Goal: Task Accomplishment & Management: Use online tool/utility

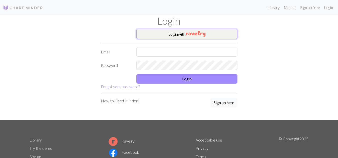
click at [203, 30] on button "Login with" at bounding box center [186, 34] width 101 height 10
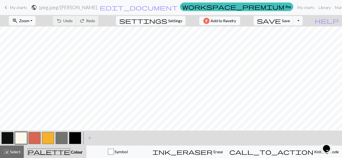
scroll to position [884, 295]
click at [36, 23] on button "zoom_in Zoom Zoom" at bounding box center [22, 21] width 27 height 10
click at [37, 59] on button "50%" at bounding box center [29, 60] width 40 height 8
click at [3, 140] on button "button" at bounding box center [8, 138] width 12 height 12
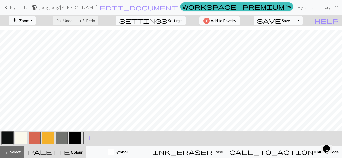
click at [5, 144] on button "button" at bounding box center [8, 138] width 12 height 12
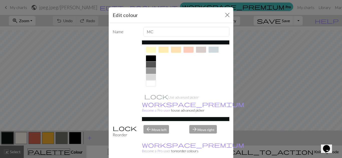
scroll to position [0, 0]
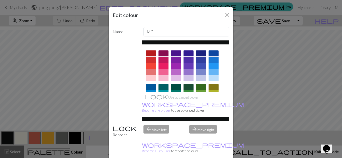
click at [197, 41] on div at bounding box center [186, 43] width 88 height 4
click at [196, 41] on div at bounding box center [186, 43] width 88 height 4
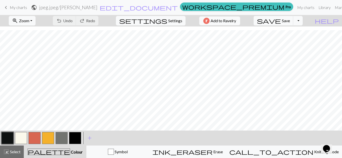
click at [22, 141] on button "button" at bounding box center [21, 138] width 12 height 12
click at [16, 137] on button "button" at bounding box center [21, 138] width 12 height 12
click at [20, 140] on button "button" at bounding box center [21, 138] width 12 height 12
click at [20, 140] on div "Edit colour Name CC1 Use advanced picker workspace_premium Become a Pro user to…" at bounding box center [171, 79] width 342 height 158
click at [43, 140] on button "button" at bounding box center [48, 138] width 12 height 12
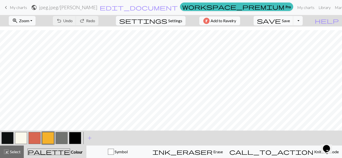
click at [43, 140] on button "button" at bounding box center [48, 138] width 12 height 12
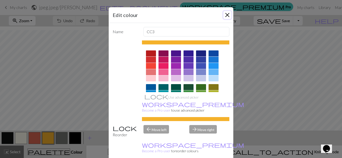
click at [224, 17] on button "Close" at bounding box center [227, 15] width 8 height 8
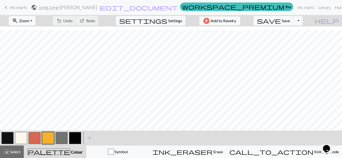
click at [11, 136] on button "button" at bounding box center [8, 138] width 12 height 12
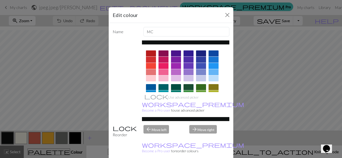
click at [221, 17] on div "Edit colour" at bounding box center [171, 15] width 125 height 16
click at [226, 16] on button "Close" at bounding box center [227, 15] width 8 height 8
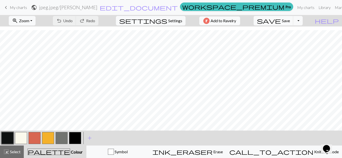
click at [58, 140] on button "button" at bounding box center [62, 138] width 12 height 12
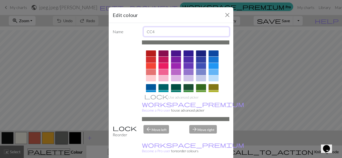
drag, startPoint x: 178, startPoint y: 33, endPoint x: 121, endPoint y: 33, distance: 57.3
click at [121, 33] on div "Name CC4" at bounding box center [171, 32] width 123 height 10
type input "MC"
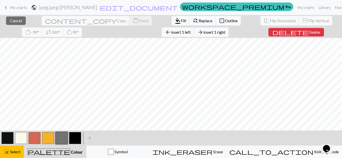
click at [4, 14] on nav "keyboard_arrow_left My charts public jpeg.jpeg / [PERSON_NAME] edit_document Ed…" at bounding box center [171, 7] width 342 height 15
click at [6, 17] on button "close Cancel" at bounding box center [16, 21] width 20 height 9
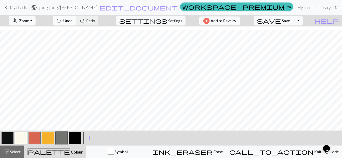
click at [76, 25] on button "undo Undo Undo" at bounding box center [64, 21] width 23 height 10
click at [64, 140] on button "button" at bounding box center [62, 138] width 12 height 12
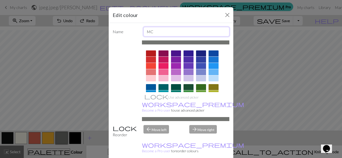
click at [172, 33] on input "MC" at bounding box center [186, 32] width 86 height 10
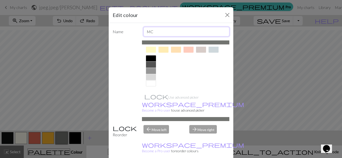
scroll to position [13, 0]
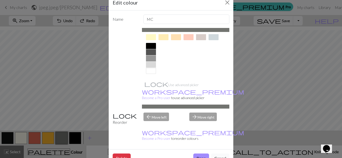
click at [214, 154] on button "Cancel" at bounding box center [220, 159] width 18 height 10
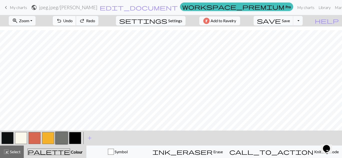
click at [73, 23] on span "Undo" at bounding box center [68, 20] width 10 height 5
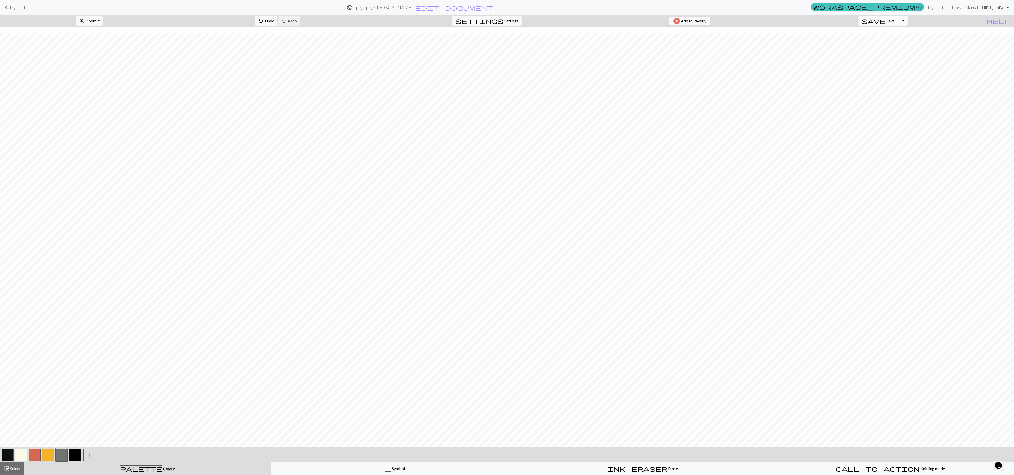
scroll to position [6, 0]
click at [60, 158] on button "button" at bounding box center [62, 455] width 12 height 12
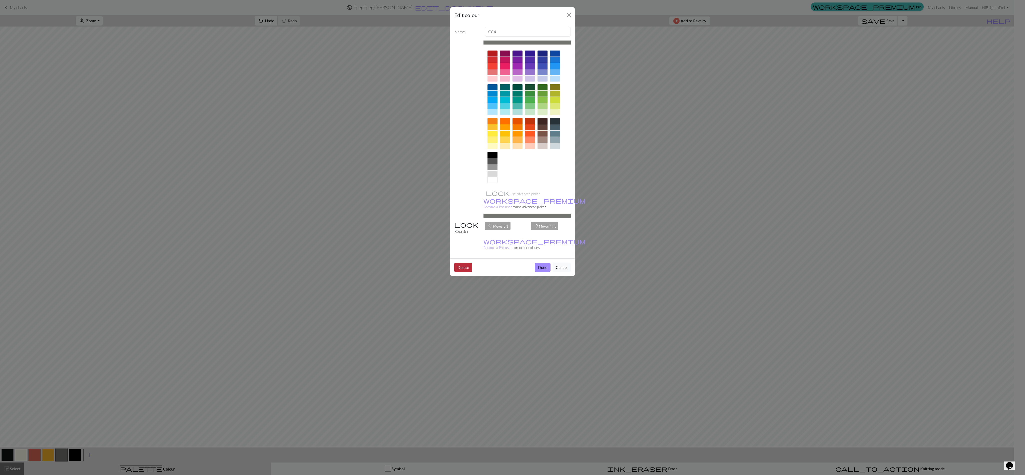
click at [338, 158] on button "Delete" at bounding box center [463, 268] width 18 height 10
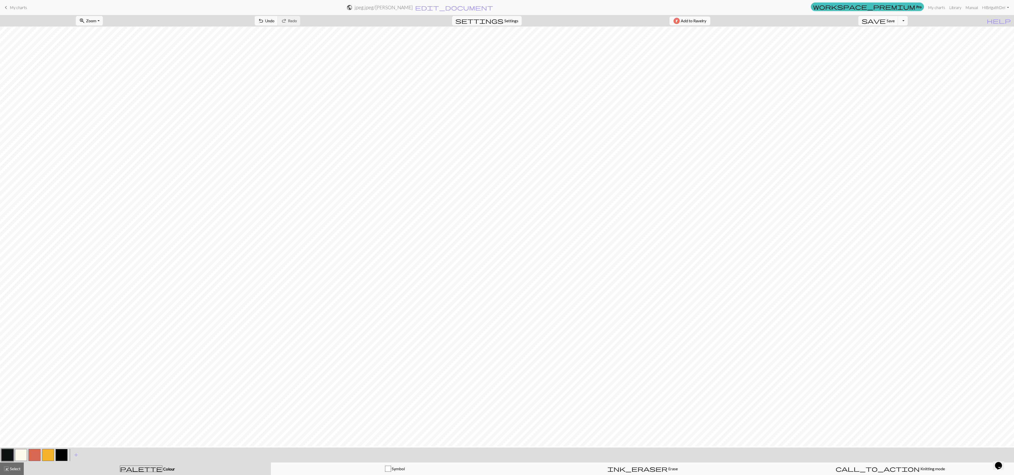
click at [59, 158] on button "button" at bounding box center [62, 455] width 12 height 12
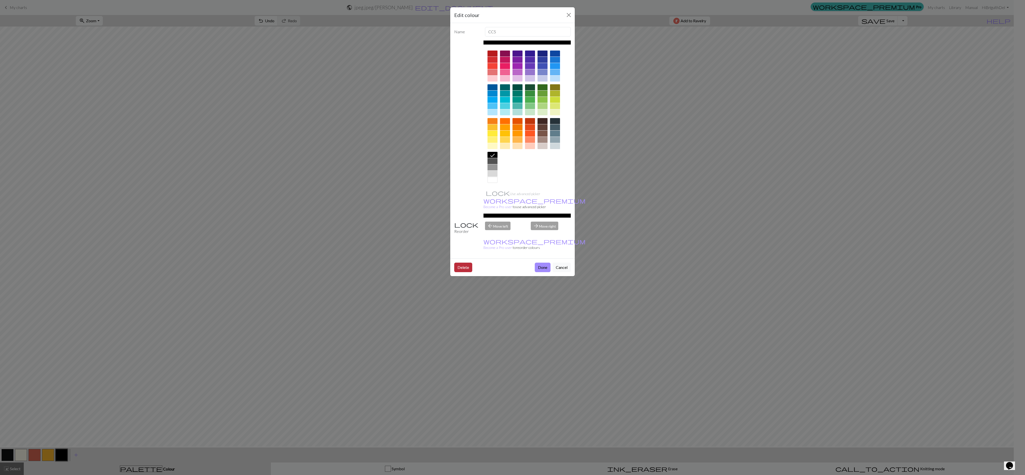
click at [338, 158] on button "Delete" at bounding box center [463, 268] width 18 height 10
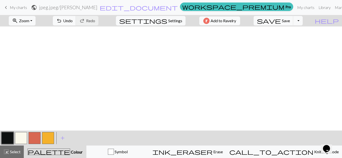
scroll to position [0, 55]
click at [22, 140] on button "button" at bounding box center [21, 138] width 12 height 12
click at [9, 138] on button "button" at bounding box center [8, 138] width 12 height 12
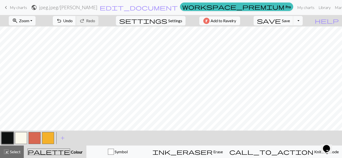
click at [73, 20] on span "Undo" at bounding box center [68, 20] width 10 height 5
click at [62, 19] on span "undo" at bounding box center [59, 20] width 6 height 7
click at [22, 141] on button "button" at bounding box center [21, 138] width 12 height 12
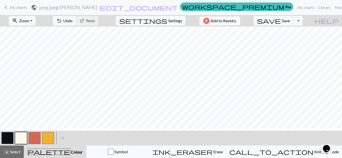
scroll to position [114, 44]
click at [9, 136] on button "button" at bounding box center [8, 138] width 12 height 12
click at [4, 138] on button "button" at bounding box center [8, 138] width 12 height 12
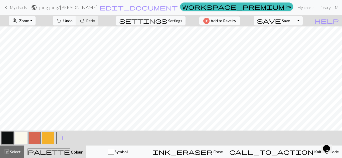
click at [9, 140] on button "button" at bounding box center [8, 138] width 12 height 12
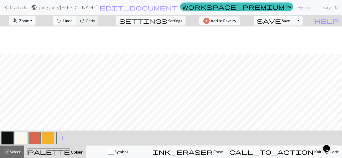
scroll to position [119, 44]
click at [63, 139] on span "add" at bounding box center [63, 138] width 6 height 7
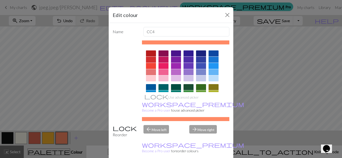
scroll to position [96, 0]
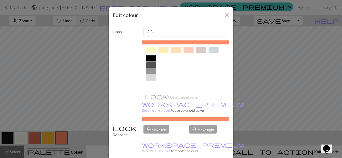
click at [148, 60] on div at bounding box center [151, 59] width 10 height 6
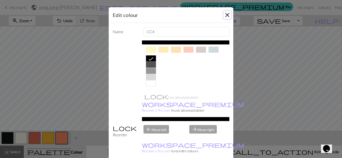
click at [225, 16] on button "Close" at bounding box center [227, 15] width 8 height 8
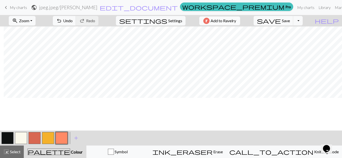
scroll to position [13, 55]
click at [73, 21] on span "Undo" at bounding box center [68, 20] width 10 height 5
click at [85, 21] on span "redo" at bounding box center [82, 20] width 6 height 7
click at [63, 136] on button "button" at bounding box center [62, 138] width 12 height 12
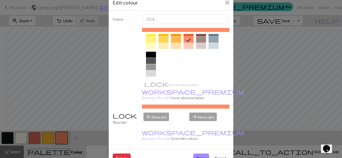
scroll to position [96, 0]
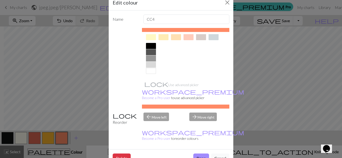
click at [148, 47] on div at bounding box center [151, 46] width 10 height 6
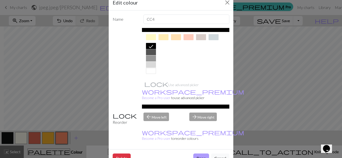
click at [199, 154] on button "Done" at bounding box center [201, 159] width 16 height 10
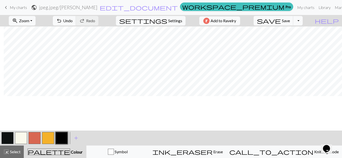
scroll to position [122, 55]
click at [60, 136] on button "button" at bounding box center [62, 138] width 12 height 12
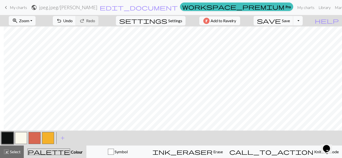
click at [302, 20] on button "Toggle Dropdown" at bounding box center [298, 21] width 10 height 10
click at [299, 38] on button "save_alt Download" at bounding box center [261, 40] width 83 height 8
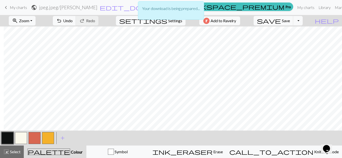
click at [196, 13] on div "Your download is being prepared..." at bounding box center [171, 10] width 66 height 19
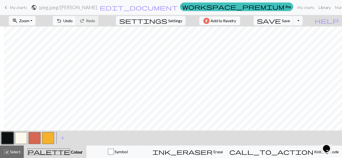
click at [316, 7] on link "Library" at bounding box center [324, 8] width 16 height 10
click at [319, 13] on nav "keyboard_arrow_left My charts public jpeg.jpeg / [PERSON_NAME] edit_document Ed…" at bounding box center [171, 7] width 342 height 15
click at [284, 23] on button "save Save Save" at bounding box center [273, 21] width 40 height 10
click at [240, 21] on button "Add to Ravelry" at bounding box center [219, 21] width 41 height 9
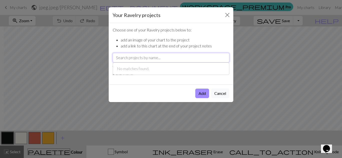
click at [176, 54] on input "text" at bounding box center [171, 58] width 117 height 10
type input "[PERSON_NAME] [PERSON_NAME]"
click at [195, 89] on button "Add" at bounding box center [202, 94] width 14 height 10
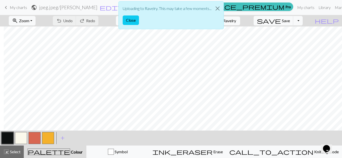
click at [140, 8] on p "Uploading to Ravelry. This may take a few moments..." at bounding box center [167, 9] width 89 height 6
click at [264, 25] on div "Uploading to Ravelry. This may take a few moments... Close" at bounding box center [171, 16] width 342 height 33
click at [19, 141] on button "button" at bounding box center [21, 138] width 12 height 12
click at [10, 135] on button "button" at bounding box center [8, 138] width 12 height 12
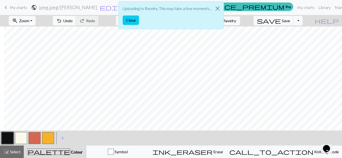
click at [18, 134] on button "button" at bounding box center [21, 138] width 12 height 12
click at [10, 143] on button "button" at bounding box center [8, 138] width 12 height 12
click at [20, 135] on button "button" at bounding box center [21, 138] width 12 height 12
click at [12, 137] on button "button" at bounding box center [8, 138] width 12 height 12
click at [90, 144] on div "< > add Add a colour" at bounding box center [171, 138] width 342 height 15
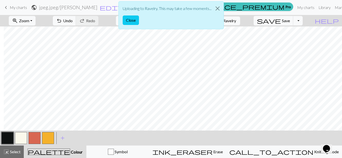
click at [290, 22] on div "Uploading to Ravelry. This may take a few moments... Close" at bounding box center [171, 16] width 342 height 33
click at [130, 22] on button "Close" at bounding box center [131, 21] width 16 height 10
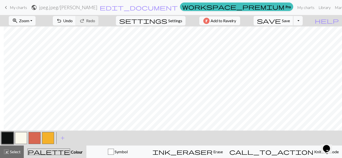
click at [290, 19] on span "Save" at bounding box center [286, 20] width 8 height 5
click at [168, 21] on span "Settings" at bounding box center [175, 21] width 14 height 6
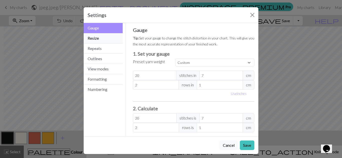
click at [105, 40] on button "Resize" at bounding box center [103, 38] width 39 height 10
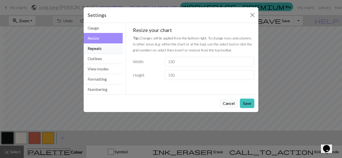
click at [105, 48] on button "Repeats" at bounding box center [103, 49] width 39 height 10
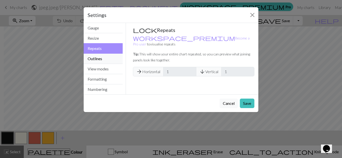
click at [107, 57] on button "Outlines" at bounding box center [103, 59] width 39 height 10
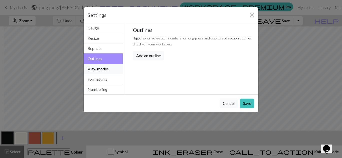
click at [116, 67] on button "View modes" at bounding box center [103, 69] width 39 height 10
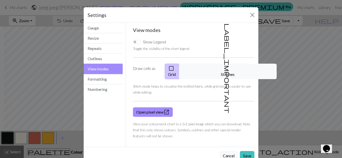
scroll to position [8, 0]
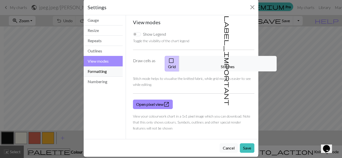
click at [99, 67] on button "Formatting" at bounding box center [103, 72] width 39 height 10
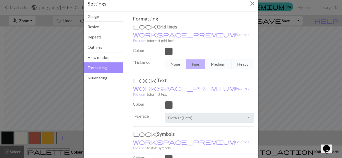
scroll to position [11, 0]
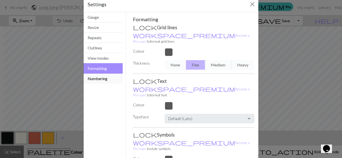
click at [102, 82] on button "Numbering" at bounding box center [103, 79] width 39 height 10
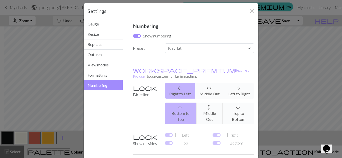
scroll to position [0, 0]
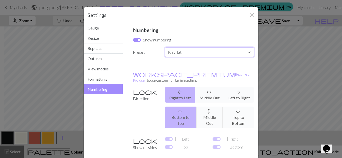
click at [184, 53] on select "Custom Knit flat Knit in the round Lace knitting Cross stitch" at bounding box center [210, 53] width 90 height 10
select select "round"
click at [165, 48] on select "Custom Knit flat Knit in the round Lace knitting Cross stitch" at bounding box center [210, 53] width 90 height 10
checkbox input "false"
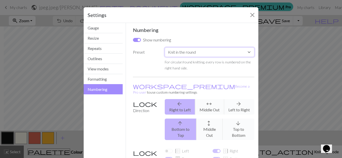
scroll to position [45, 0]
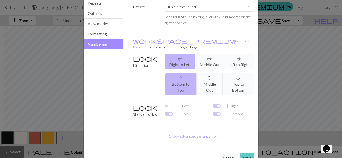
click at [246, 153] on button "Save" at bounding box center [247, 158] width 15 height 10
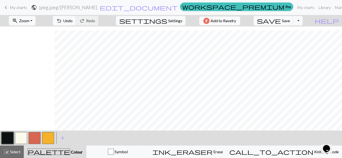
scroll to position [455, 55]
click at [281, 22] on span "save" at bounding box center [269, 20] width 24 height 7
